Goal: Find specific page/section: Find specific page/section

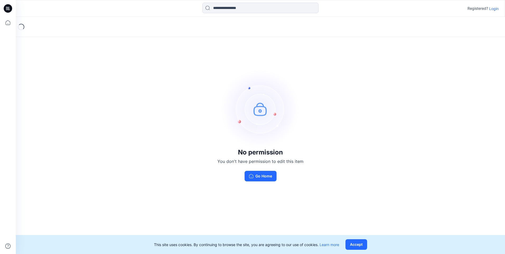
click at [482, 214] on div "No permission You don't have permission to edit this item Go Home" at bounding box center [261, 125] width 490 height 217
click at [265, 173] on button "Go Home" at bounding box center [261, 176] width 32 height 11
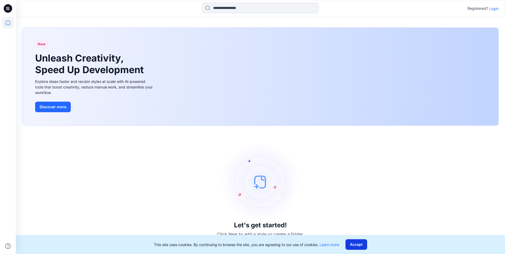
click at [364, 243] on button "Accept" at bounding box center [357, 245] width 22 height 11
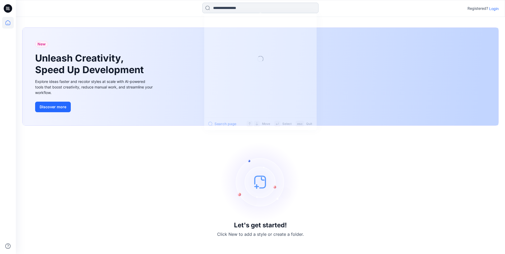
click at [226, 6] on input at bounding box center [261, 8] width 116 height 11
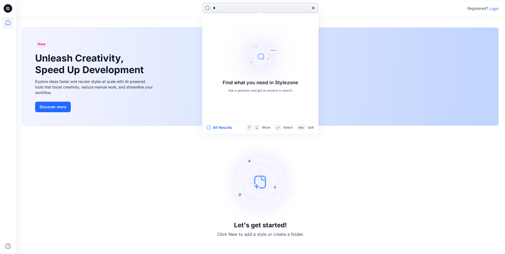
type input "*"
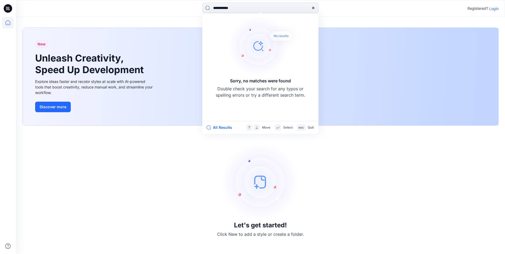
type input "**********"
click at [80, 138] on div "Let's get started! Click New to add a style or create a folder." at bounding box center [260, 190] width 477 height 116
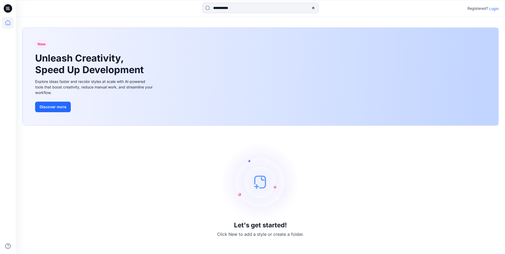
click at [9, 10] on icon at bounding box center [8, 8] width 8 height 8
